Goal: Task Accomplishment & Management: Use online tool/utility

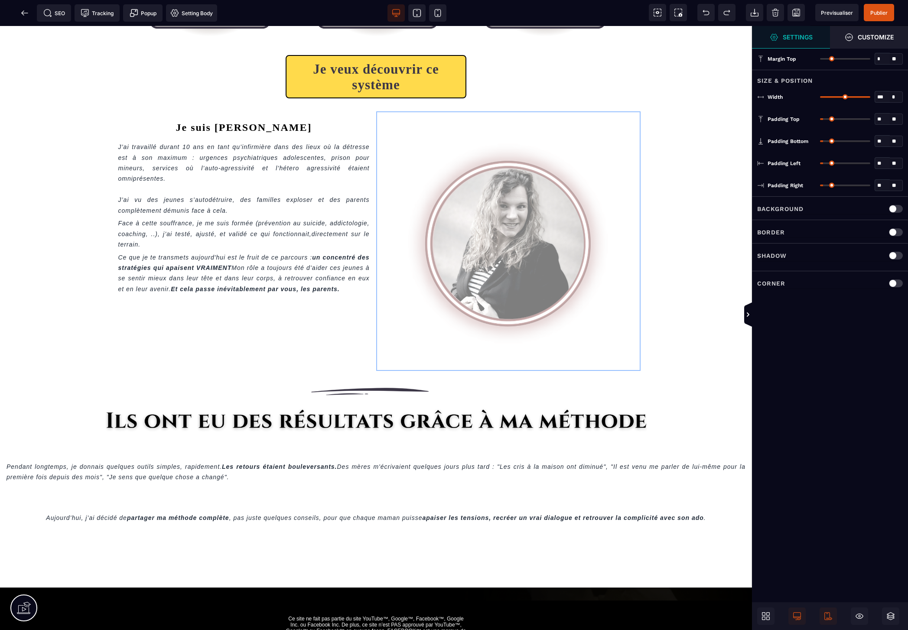
scroll to position [349, 0]
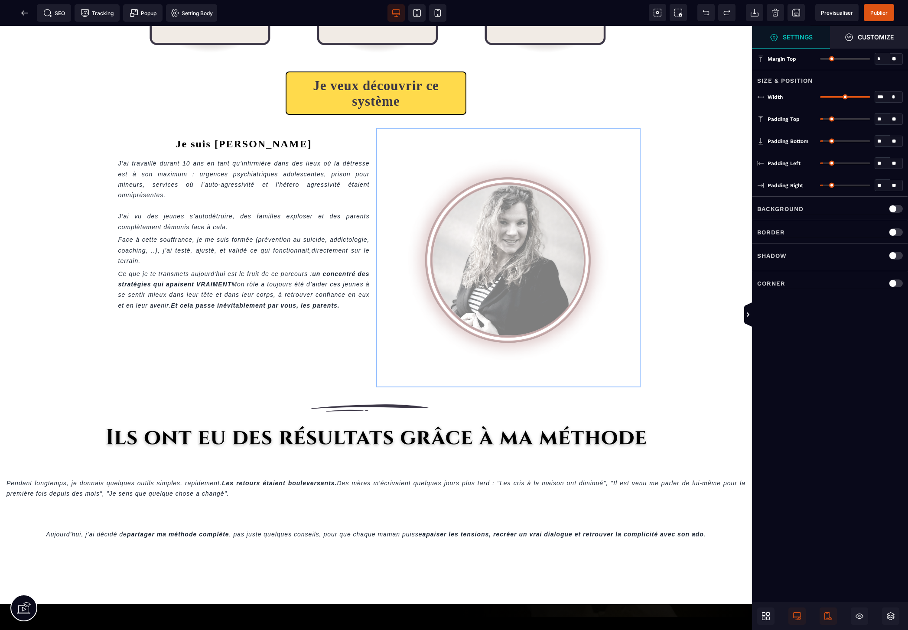
drag, startPoint x: 490, startPoint y: 209, endPoint x: 510, endPoint y: 291, distance: 84.8
click at [510, 291] on div "Je suis [PERSON_NAME]ai travaillé durant 10 ans en tant qu’infirmière dans des …" at bounding box center [376, 257] width 542 height 273
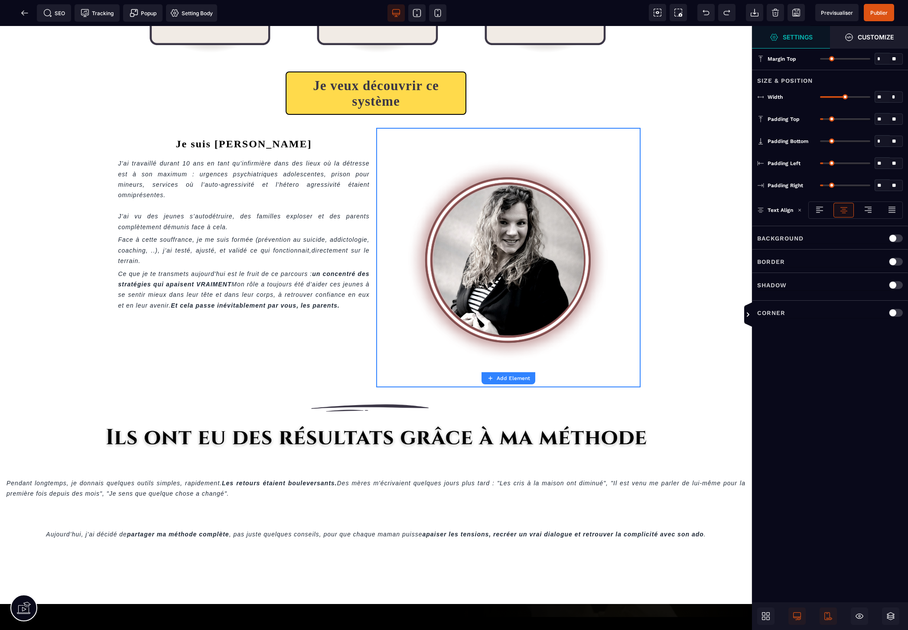
click at [551, 242] on img at bounding box center [508, 259] width 251 height 251
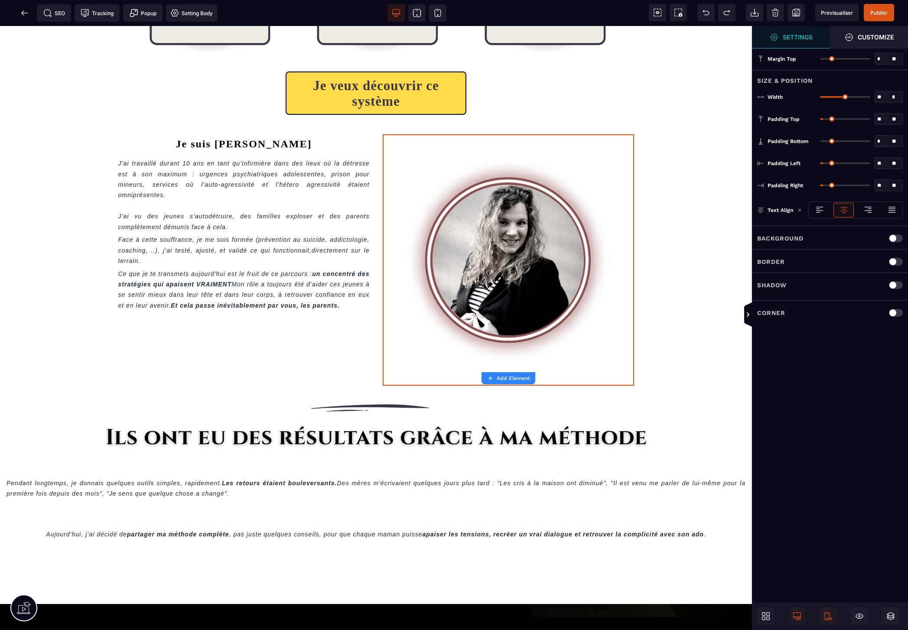
select select
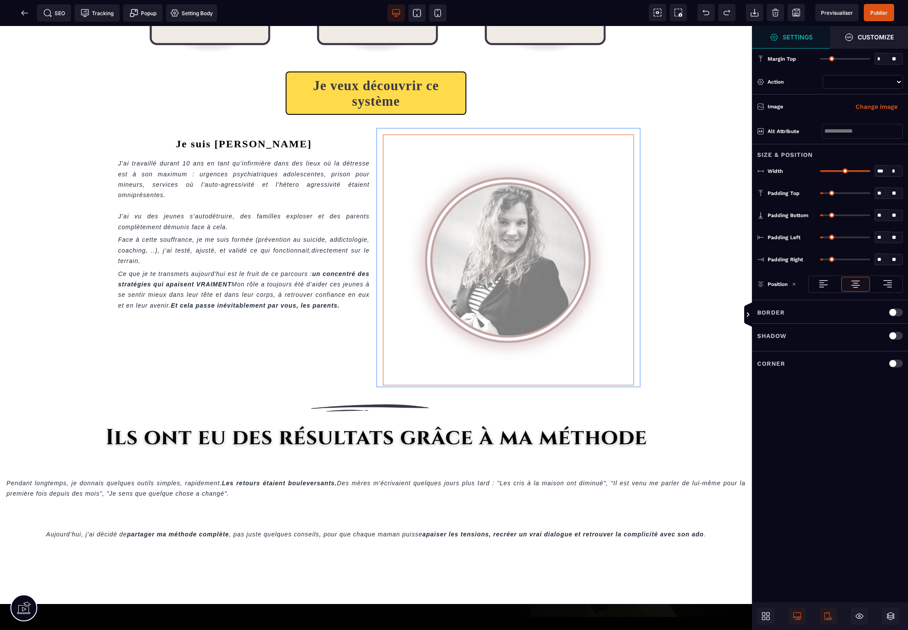
drag, startPoint x: 523, startPoint y: 244, endPoint x: 507, endPoint y: 201, distance: 45.8
click at [507, 201] on div "Je suis [PERSON_NAME]ai travaillé durant 10 ans en tant qu’infirmière dans des …" at bounding box center [376, 257] width 542 height 273
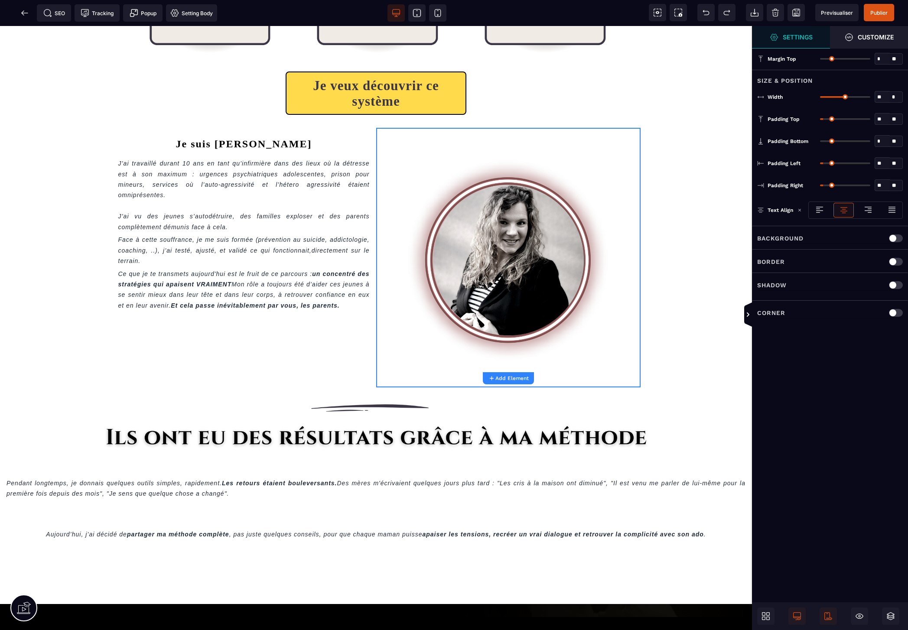
click at [516, 222] on img at bounding box center [508, 259] width 251 height 251
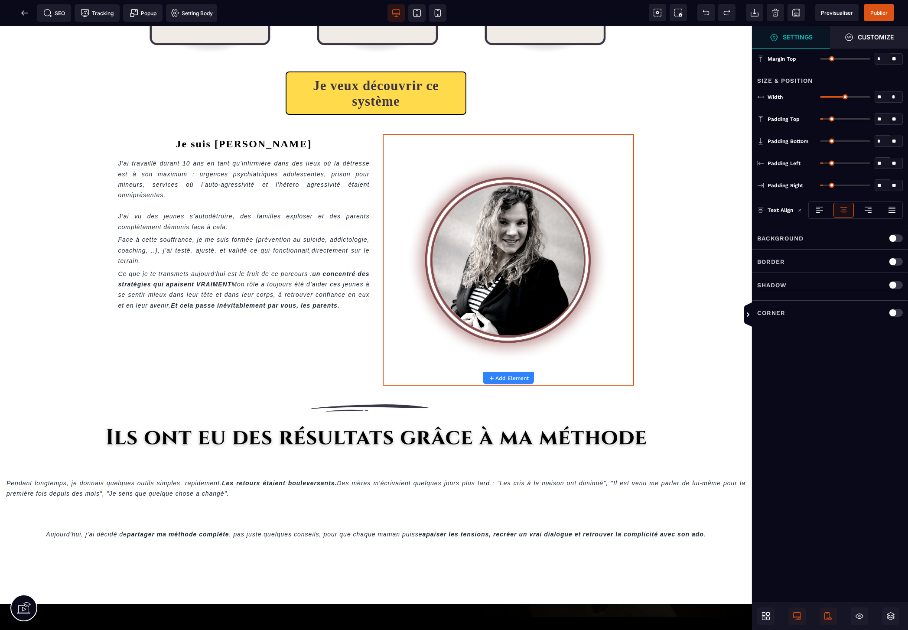
select select
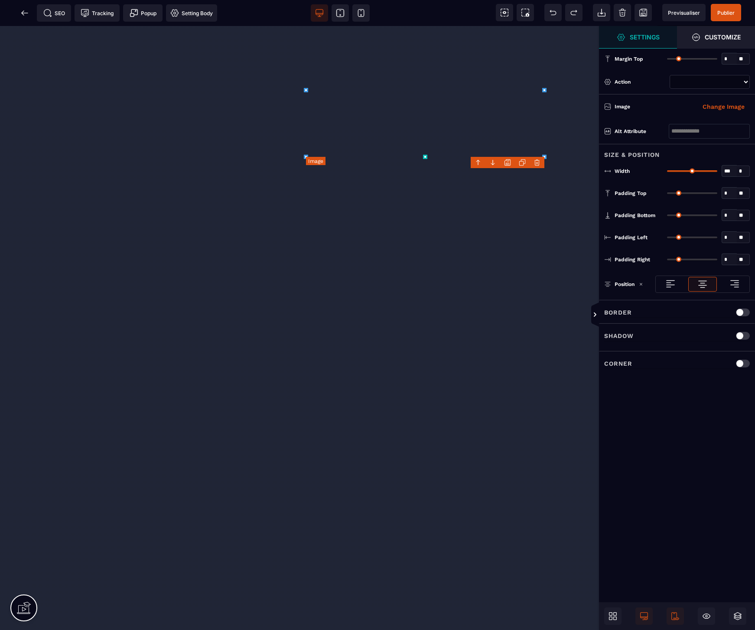
select select
